Goal: Information Seeking & Learning: Learn about a topic

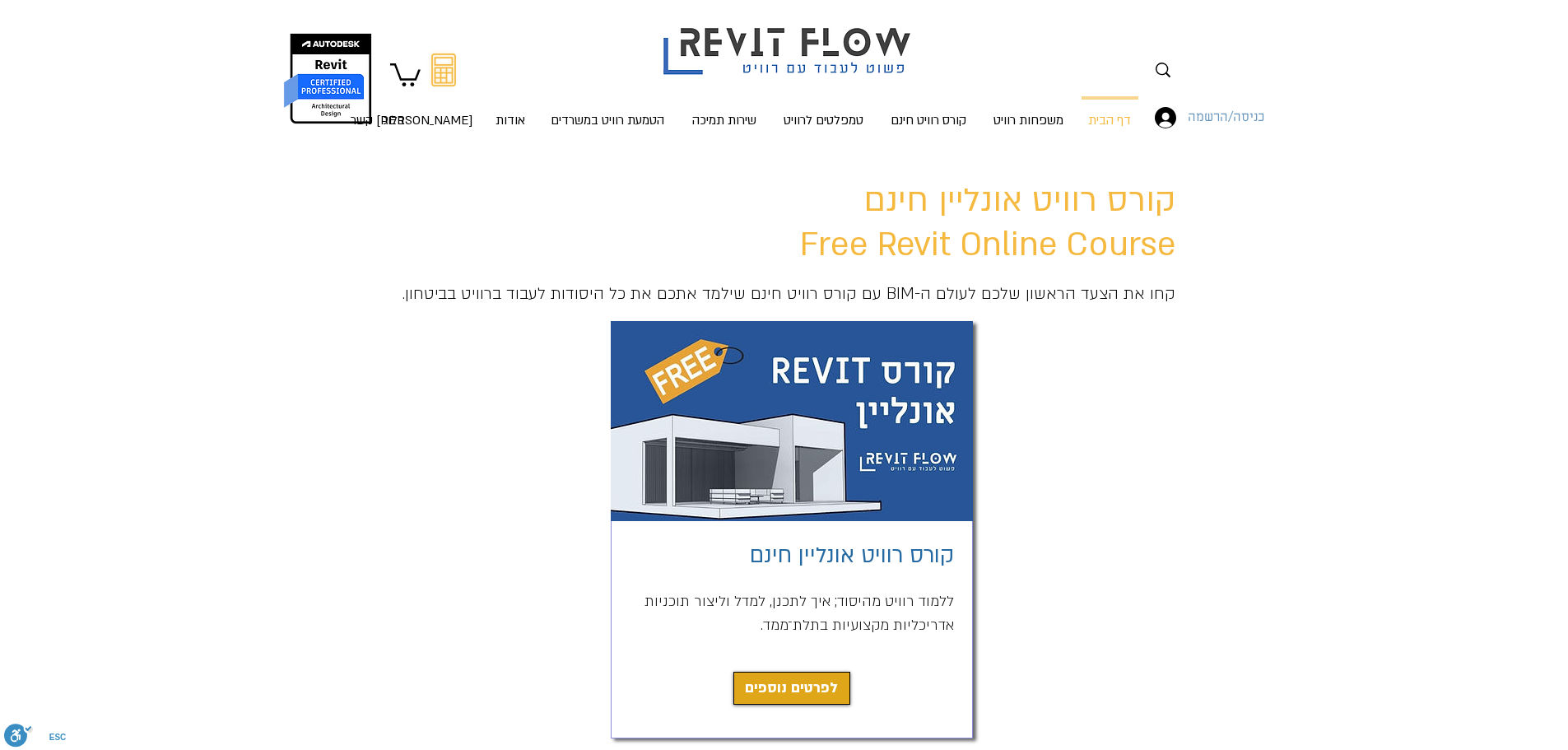
click at [1209, 118] on span "כניסה/הרשמה" at bounding box center [1226, 117] width 88 height 21
click at [1230, 118] on span "כניסה/הרשמה" at bounding box center [1226, 117] width 88 height 21
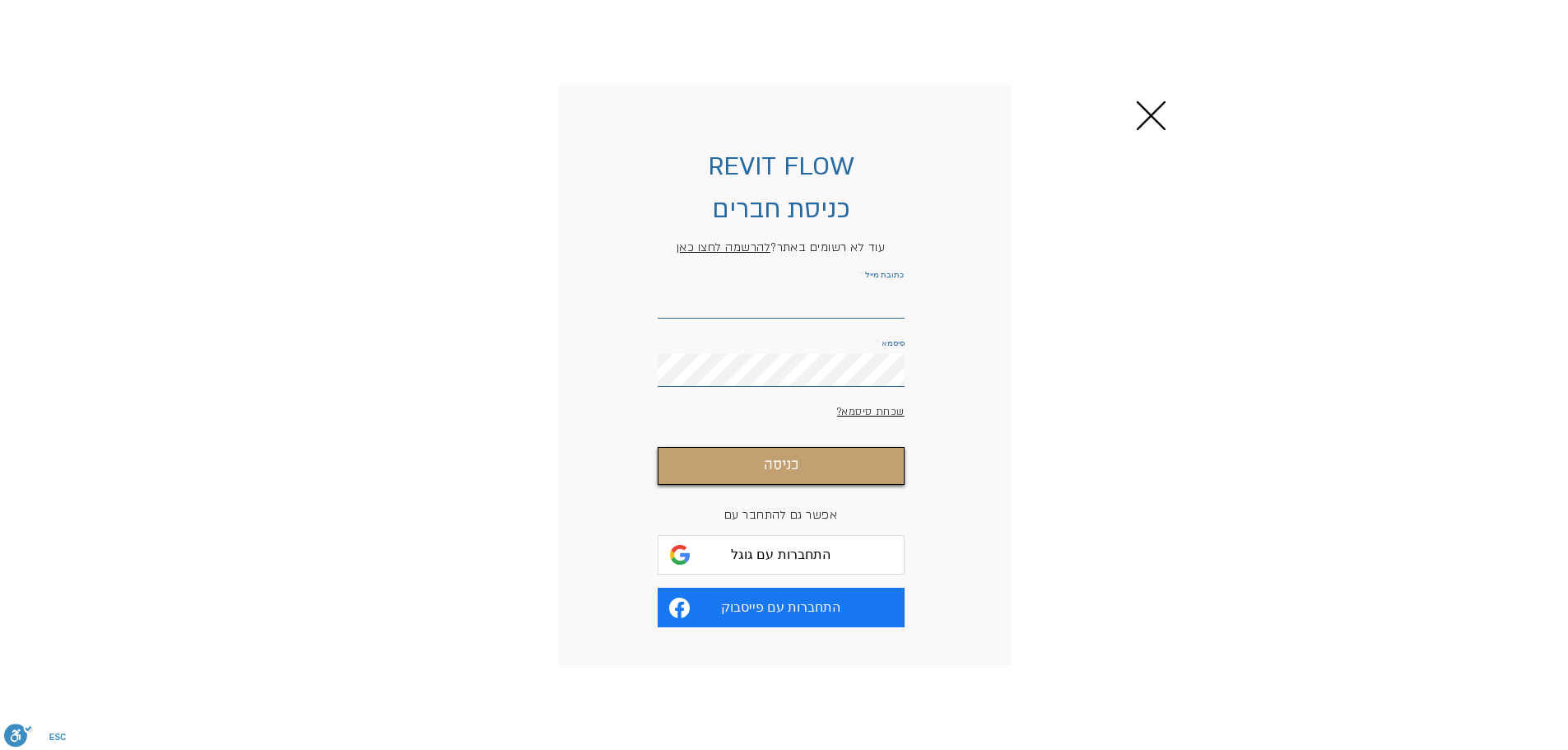
click at [790, 562] on span "התחברות עם גוגל" at bounding box center [780, 554] width 100 height 16
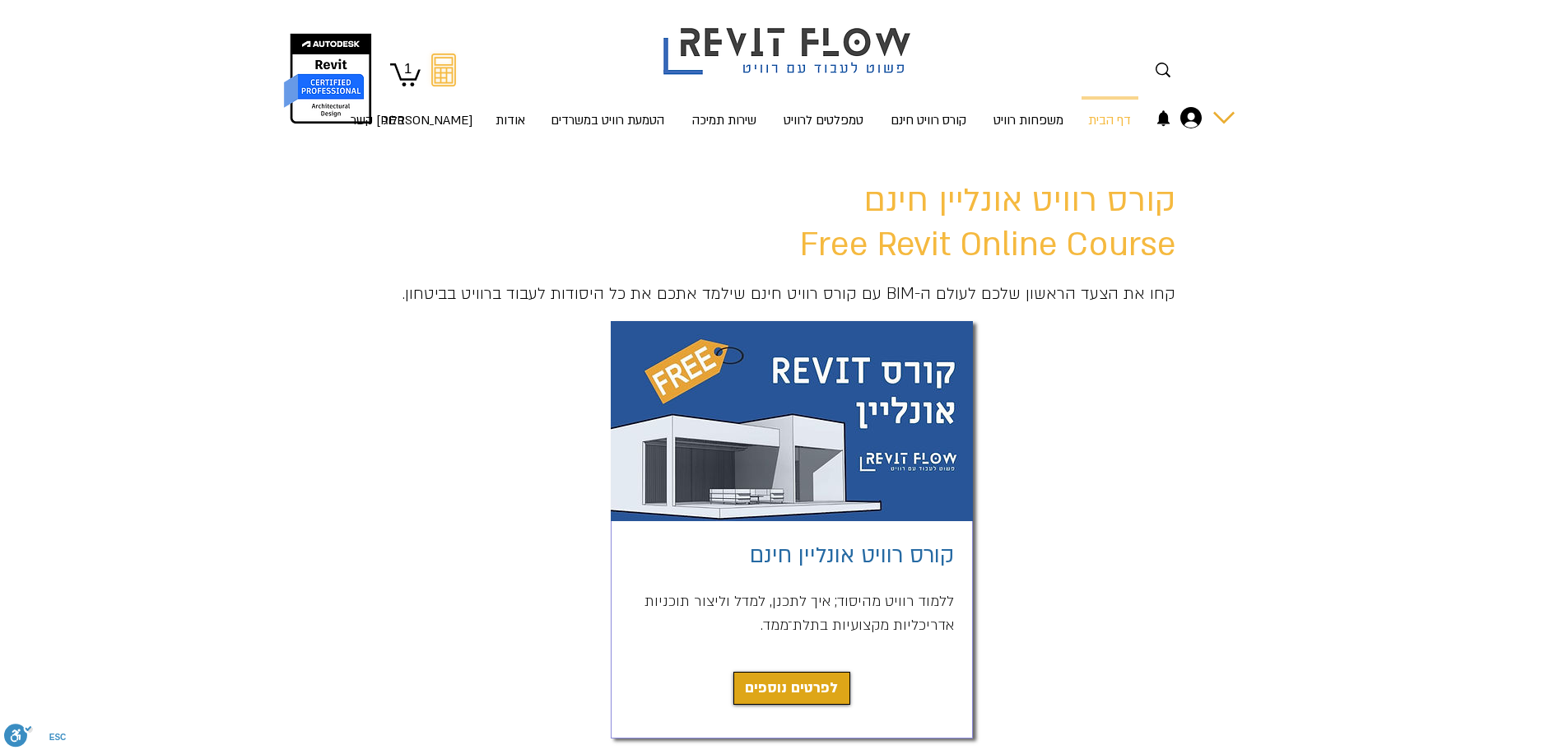
click at [1222, 116] on div "החשבון של BriuTerry Ryu" at bounding box center [1223, 117] width 21 height 21
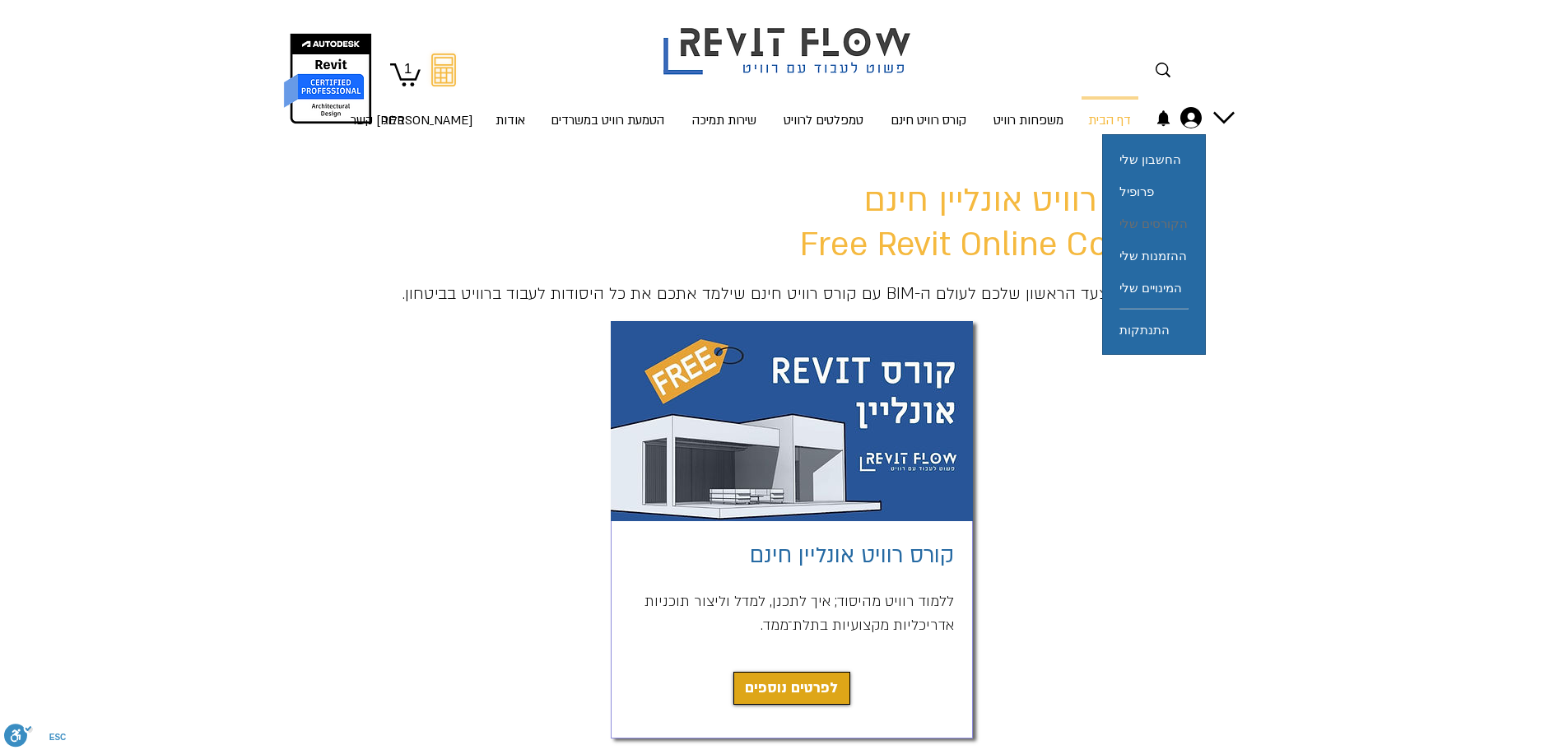
click at [1163, 219] on span "הקורסים שלי" at bounding box center [1154, 223] width 68 height 32
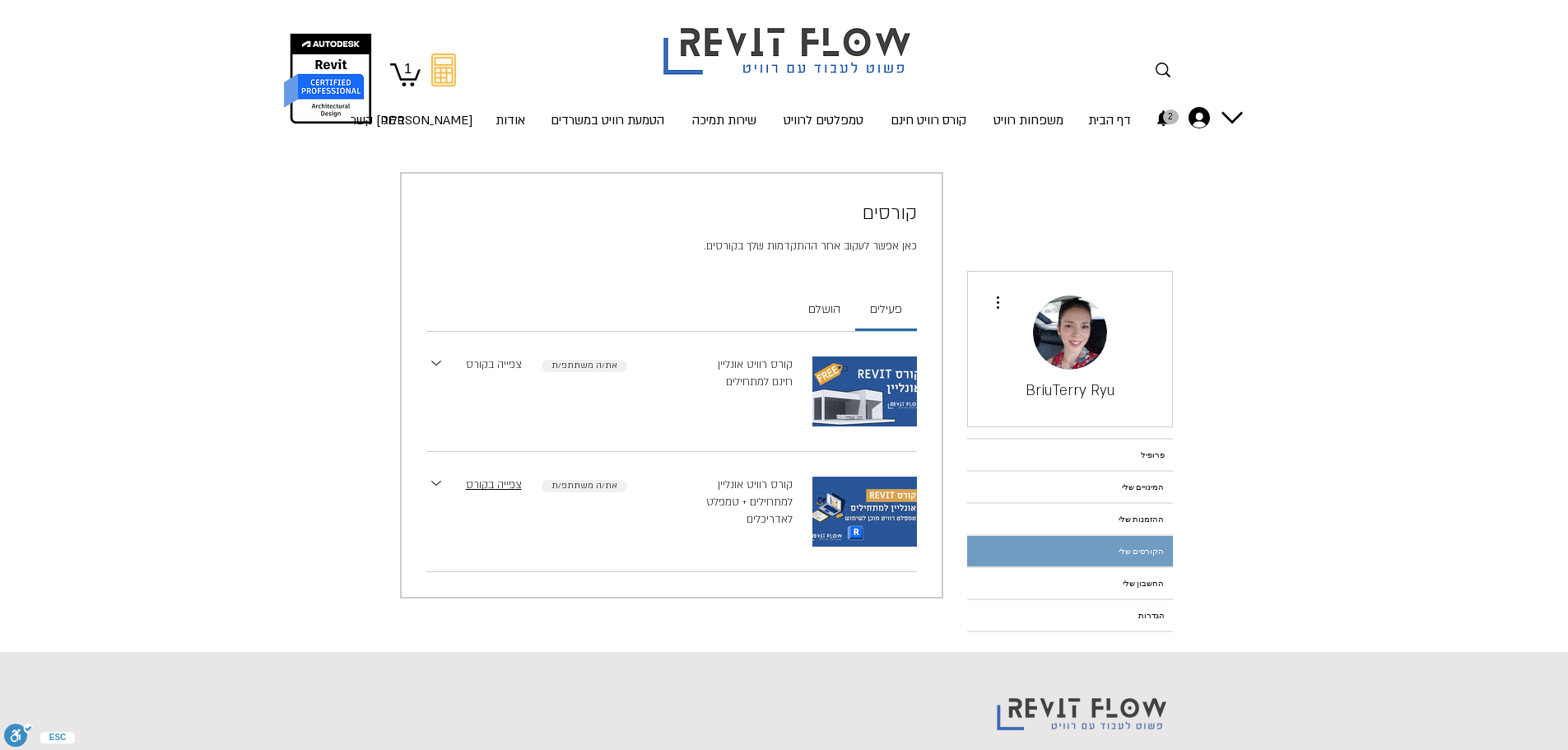
click at [489, 358] on link "צפייה בקורס" at bounding box center [493, 365] width 56 height 17
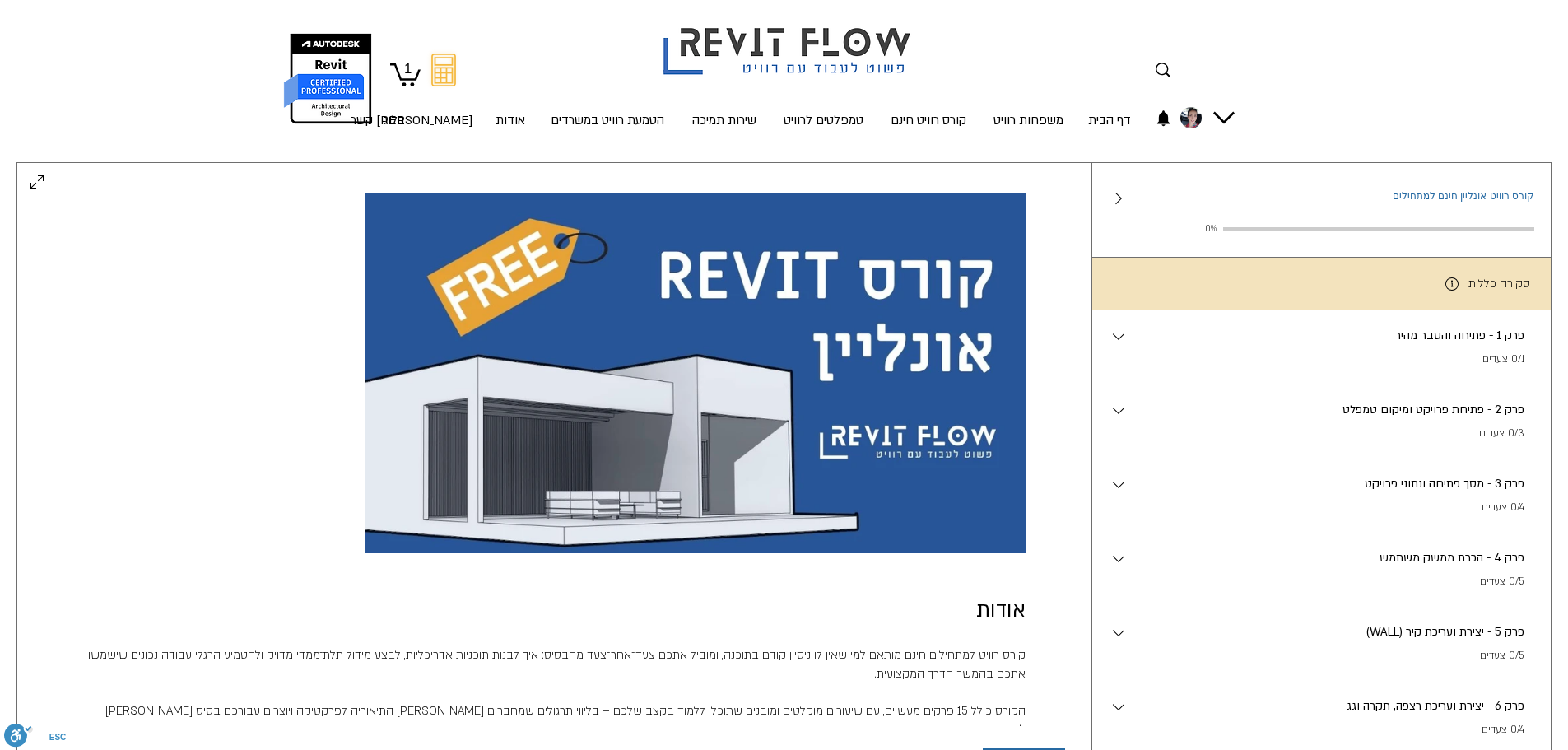
scroll to position [72, 0]
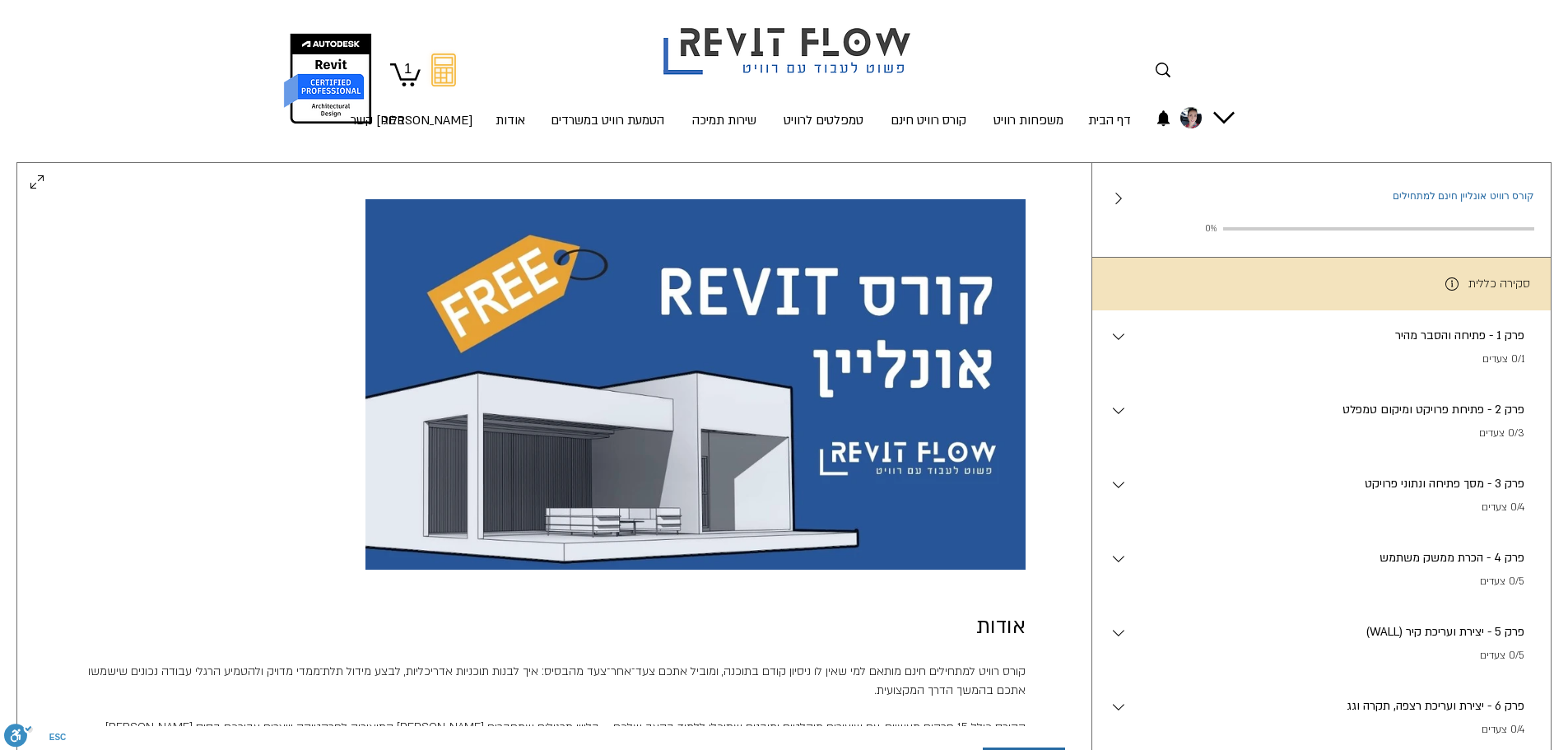
click at [1282, 359] on p "0/1 צעדים" at bounding box center [1327, 359] width 397 height 17
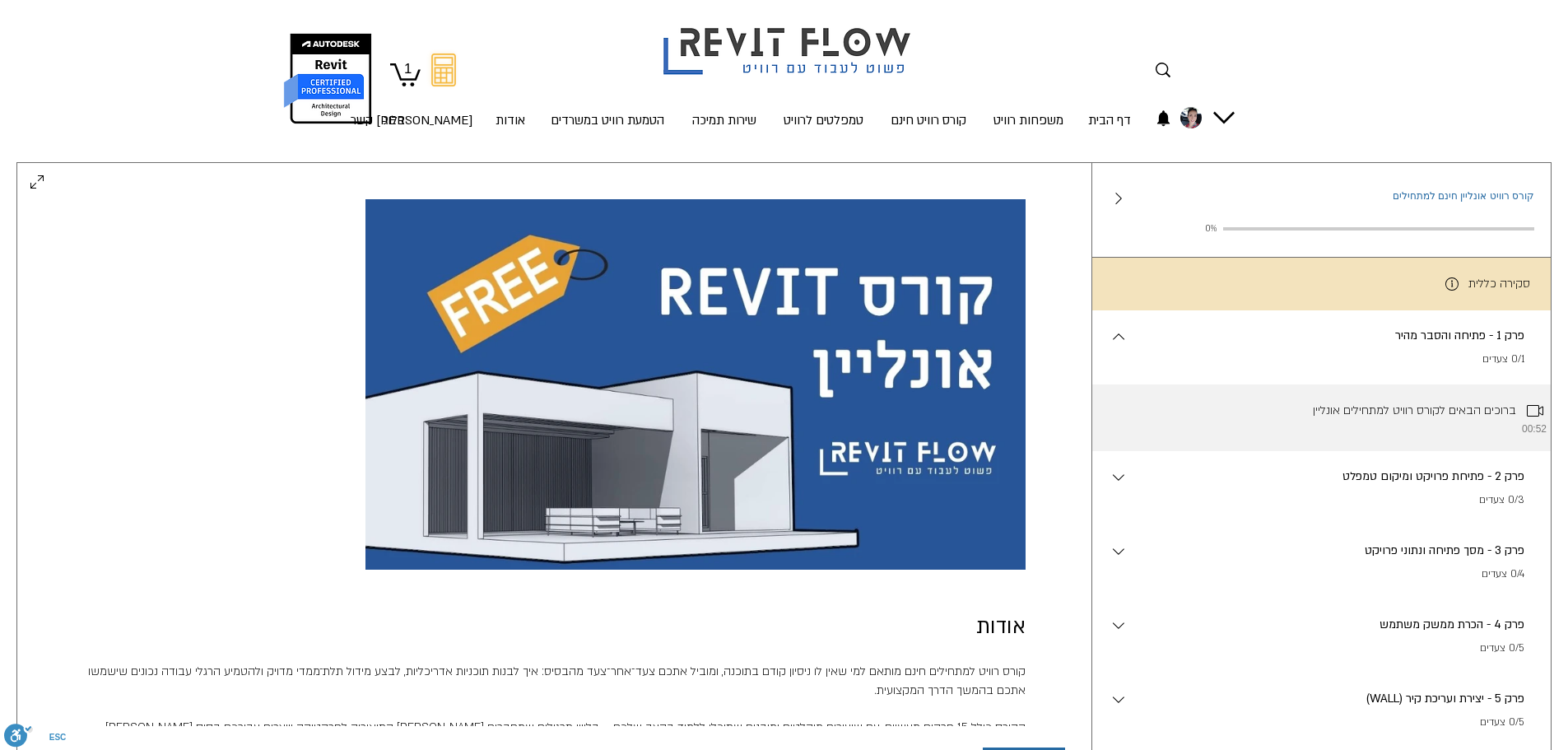
click at [1464, 414] on li "ברוכים הבאים לקורס רוויט למתחילים אונליין 00:52" at bounding box center [1321, 417] width 459 height 67
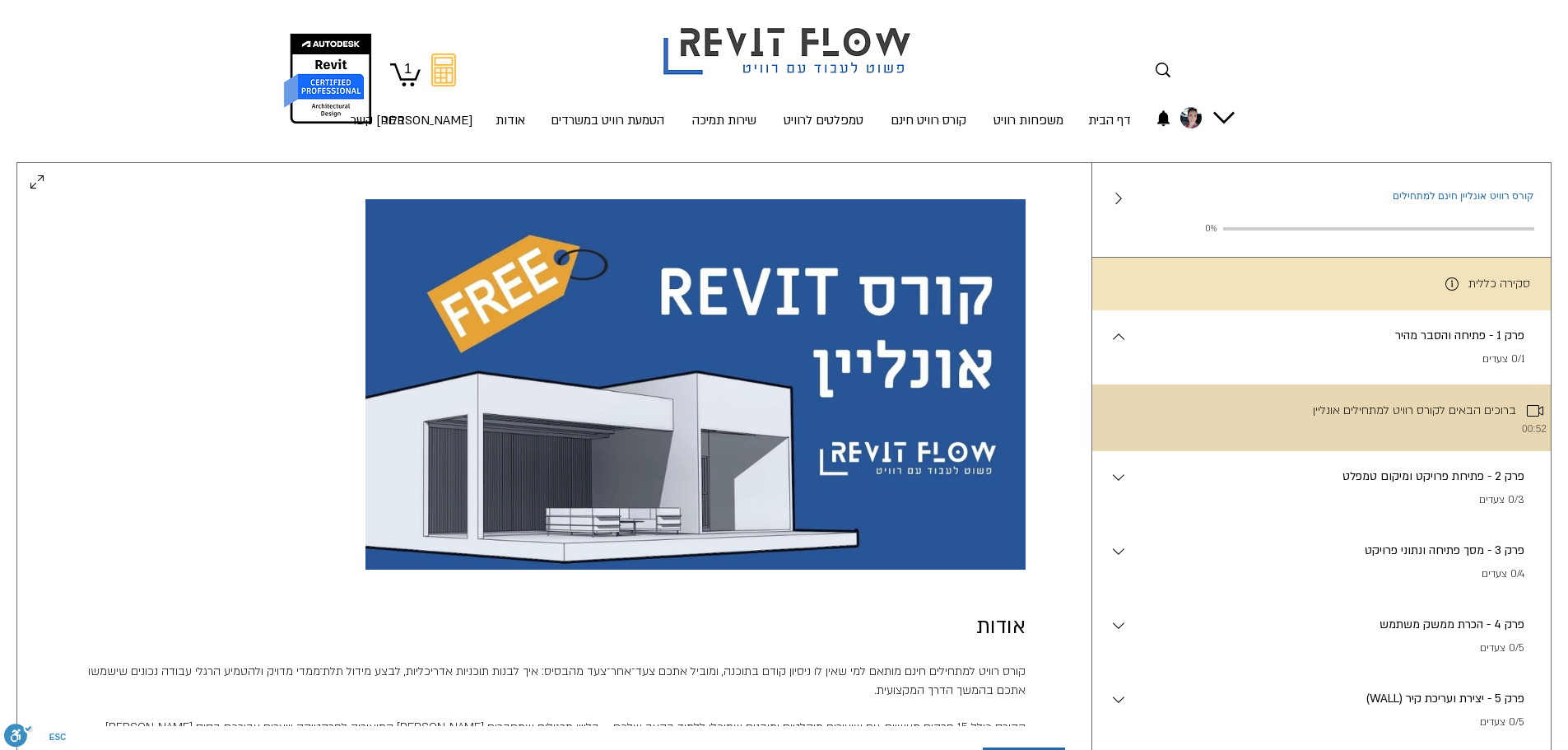
scroll to position [0, 0]
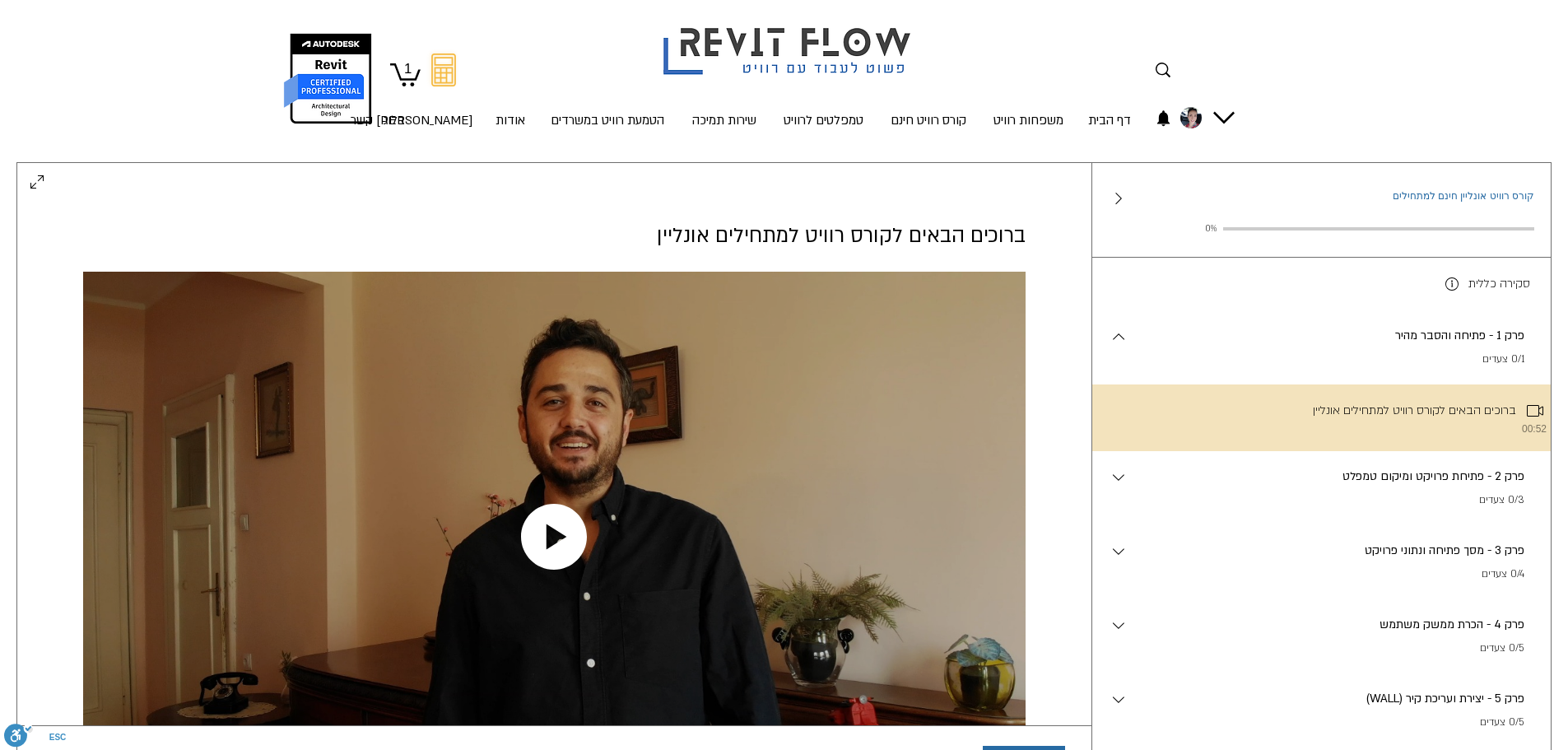
click at [545, 535] on icon "Play video" at bounding box center [554, 536] width 66 height 66
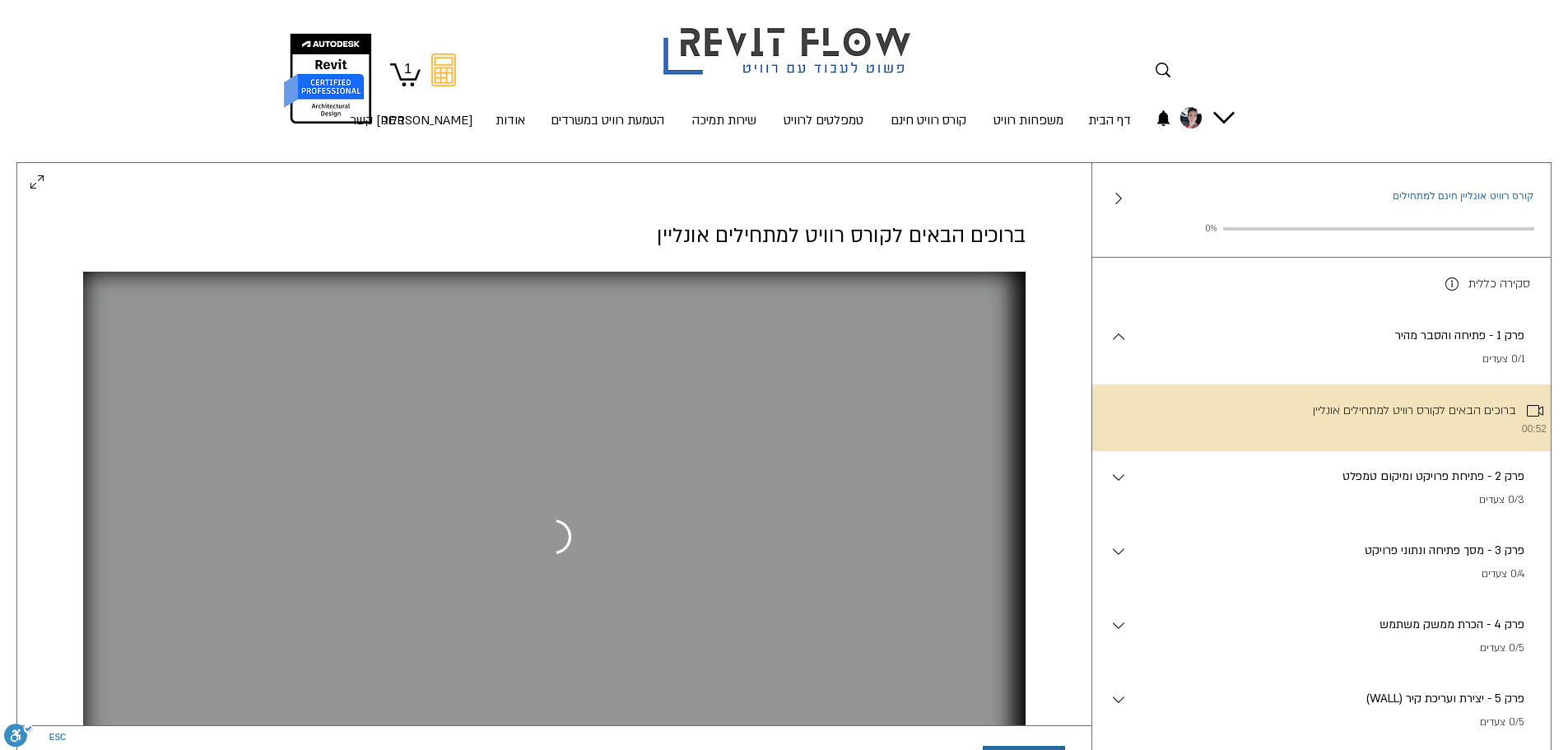
click at [1346, 509] on p "0/3 צעדים" at bounding box center [1327, 501] width 397 height 17
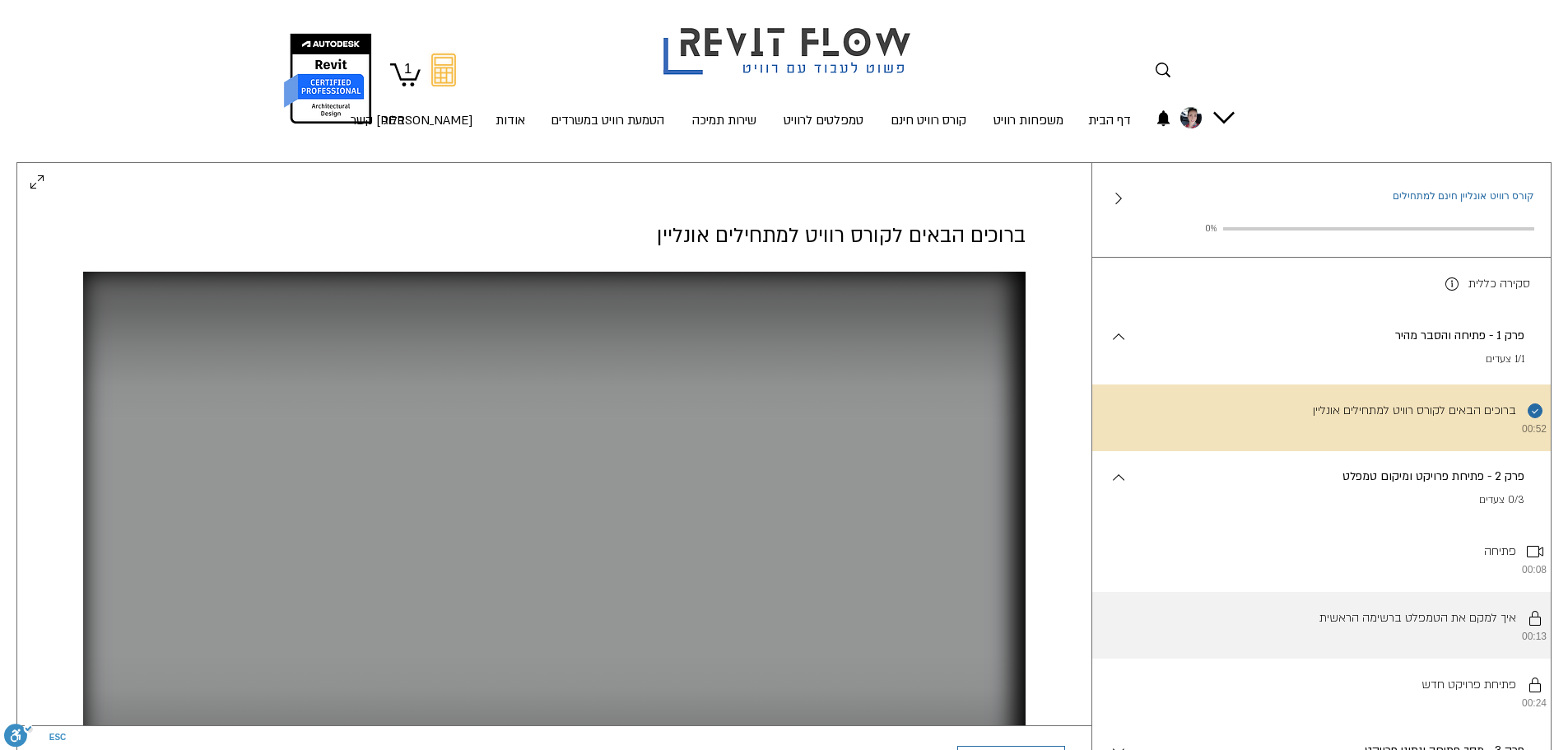
click at [1406, 654] on li "יש להשלים את השלבים לפי הסדר. איך למקם את הטמפלט ברשימה הראשית 00:13" at bounding box center [1321, 624] width 459 height 67
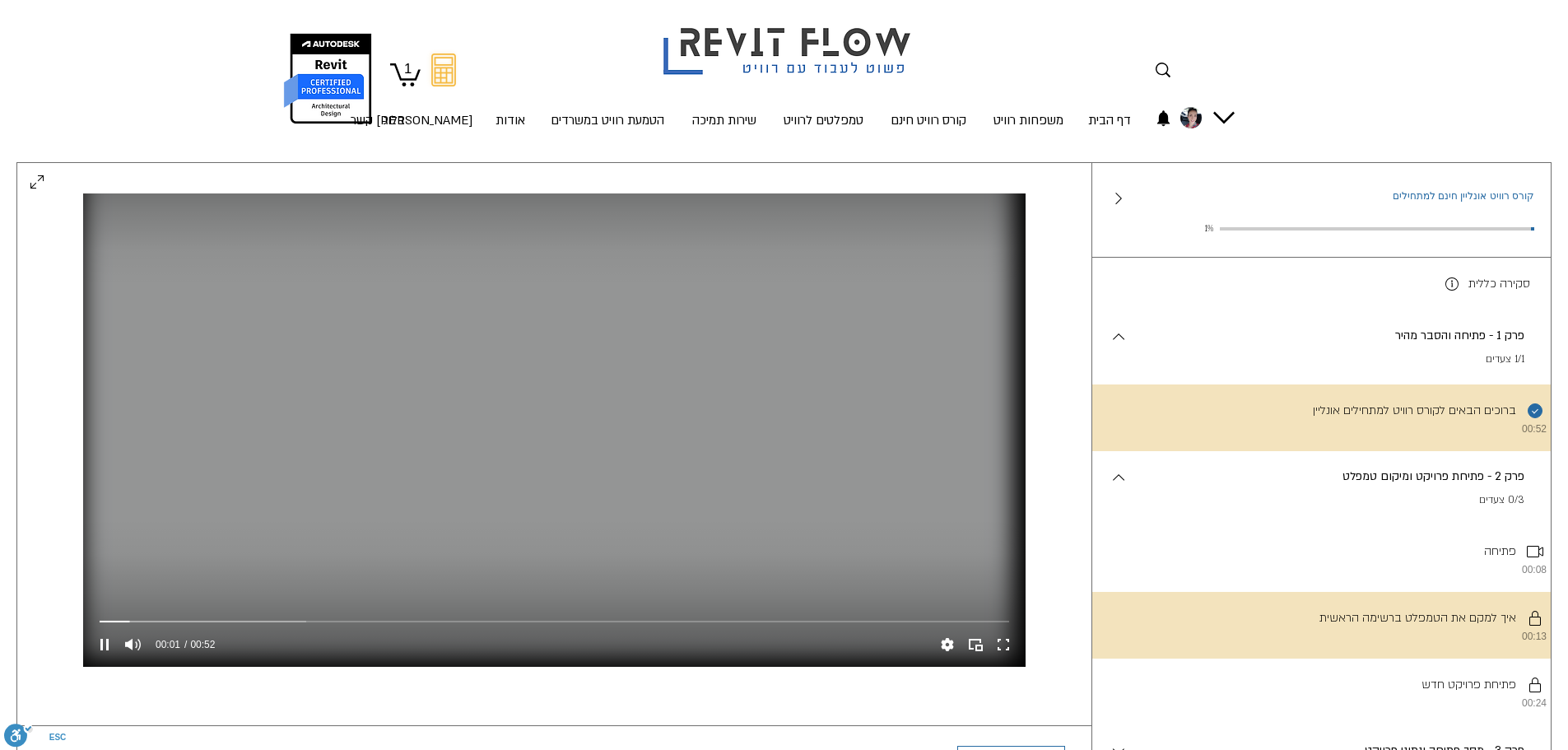
scroll to position [142, 0]
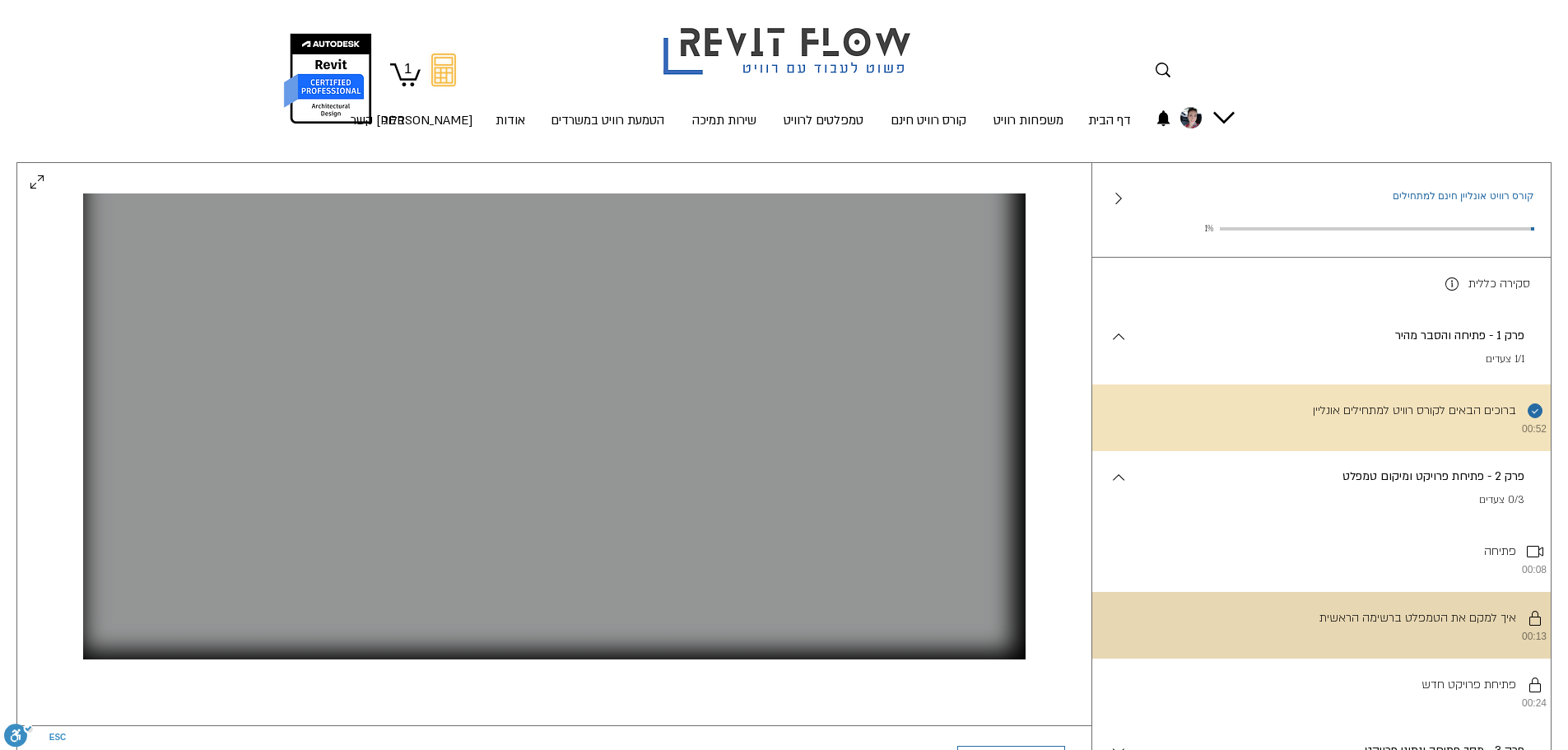
click at [1279, 645] on li "יש להשלים את השלבים לפי הסדר. איך למקם את הטמפלט ברשימה הראשית 00:13" at bounding box center [1321, 624] width 459 height 67
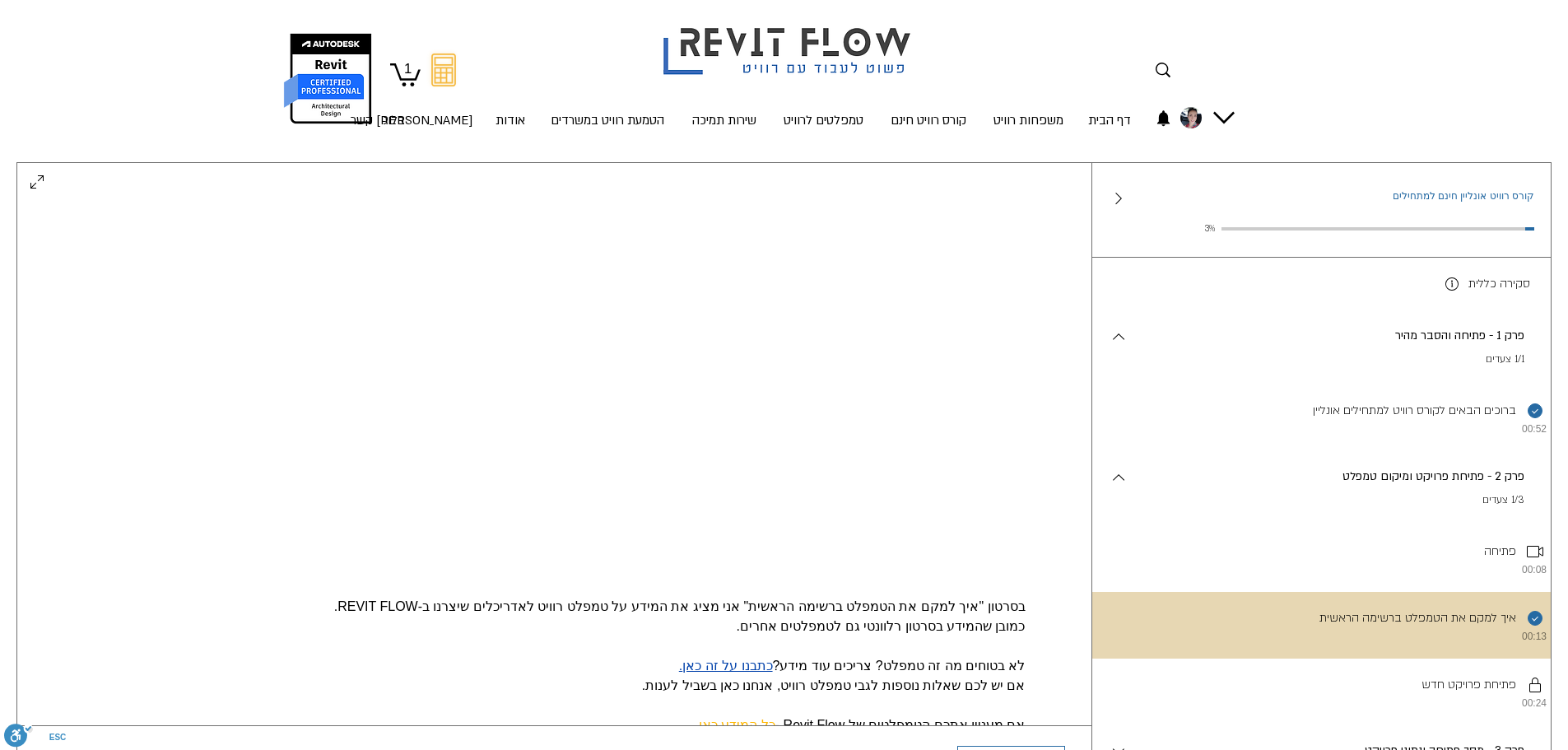
scroll to position [261, 0]
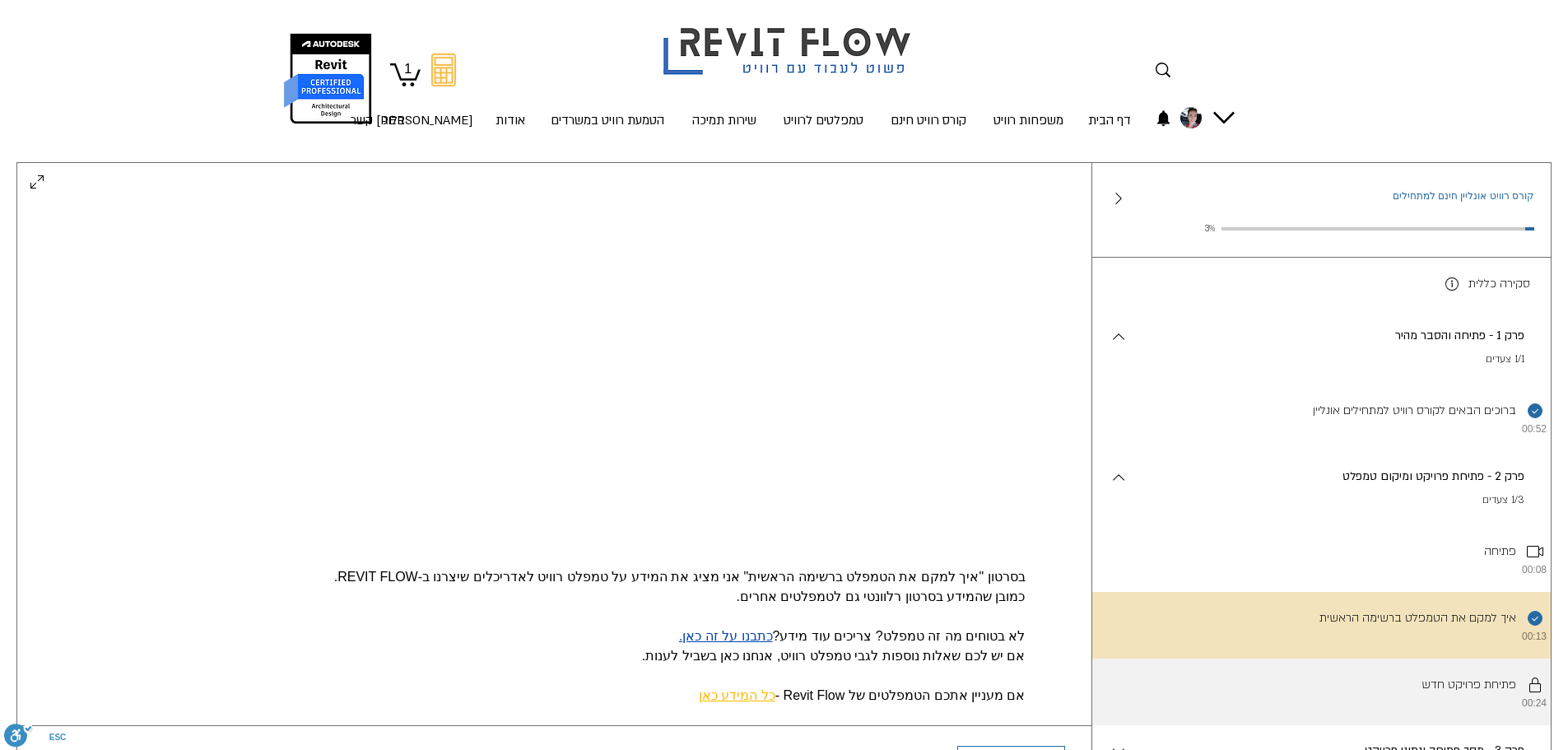
click at [1339, 711] on li "יש להשלים את השלבים לפי הסדר. פתיחת פרויקט חדש 00:24" at bounding box center [1321, 691] width 459 height 67
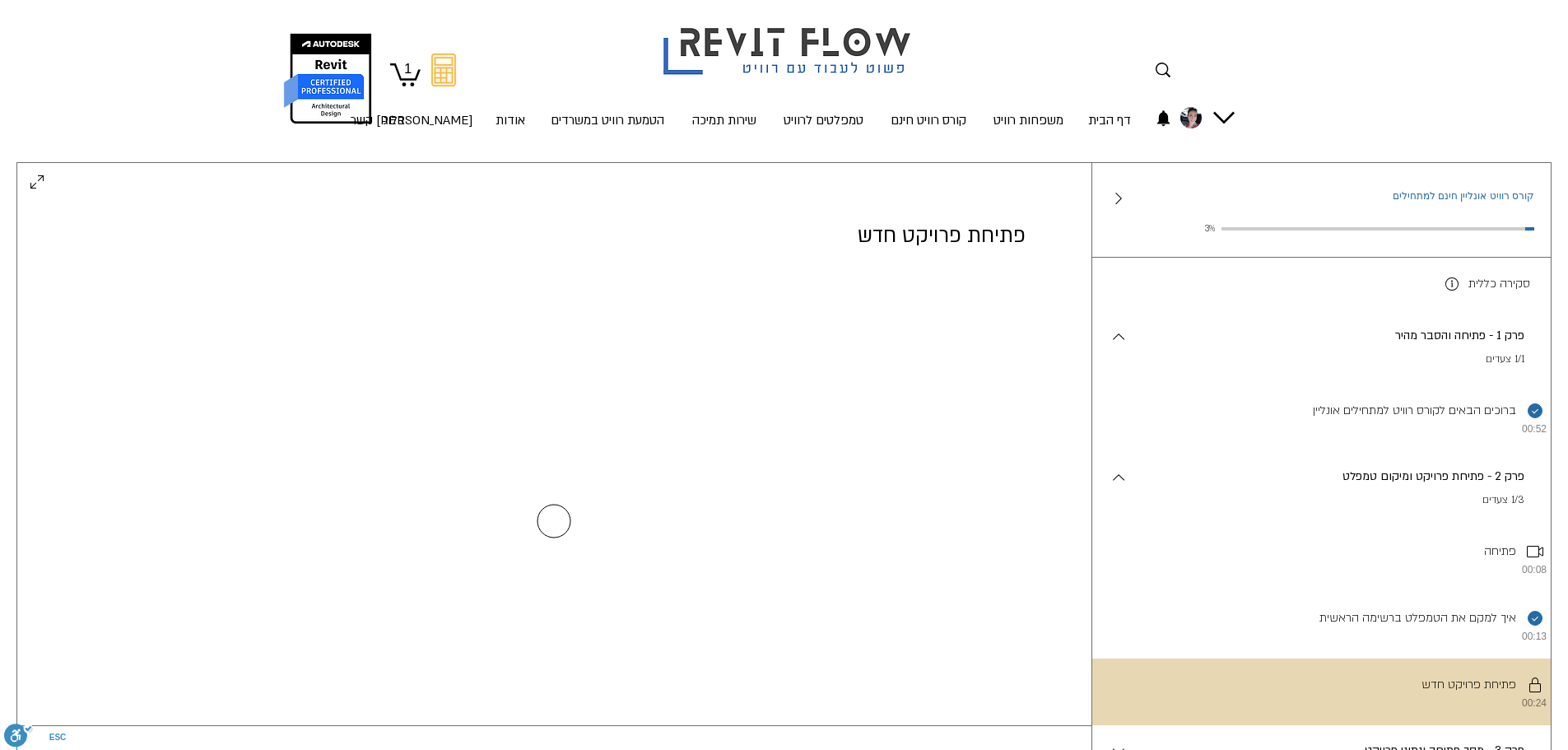
scroll to position [0, 0]
